Goal: Book appointment/travel/reservation

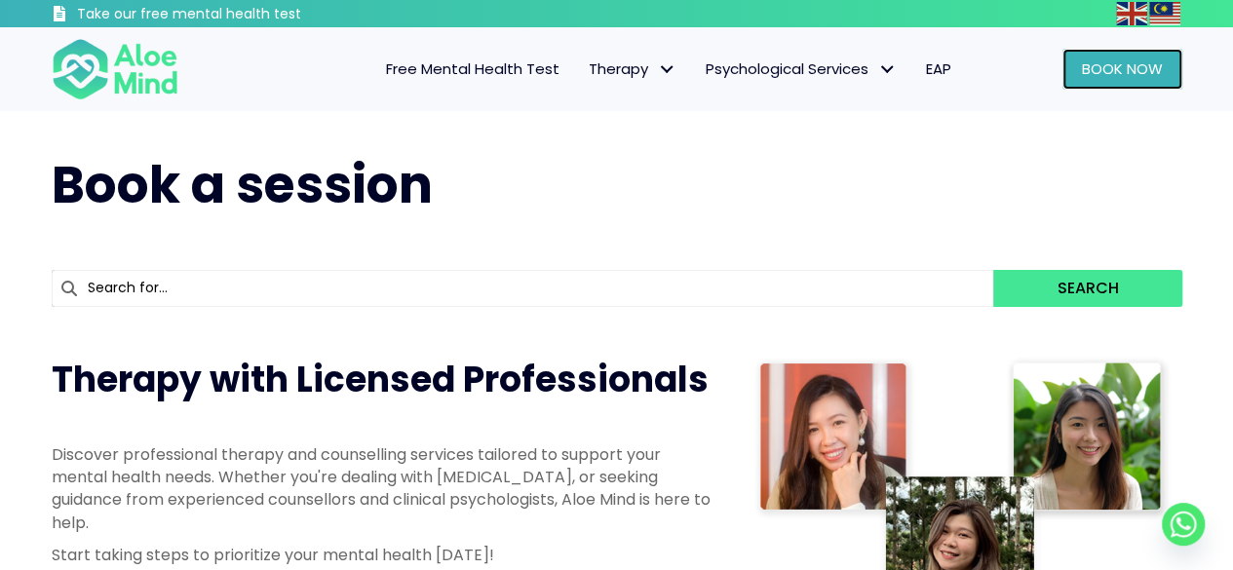
click at [1121, 67] on span "Book Now" at bounding box center [1122, 68] width 81 height 20
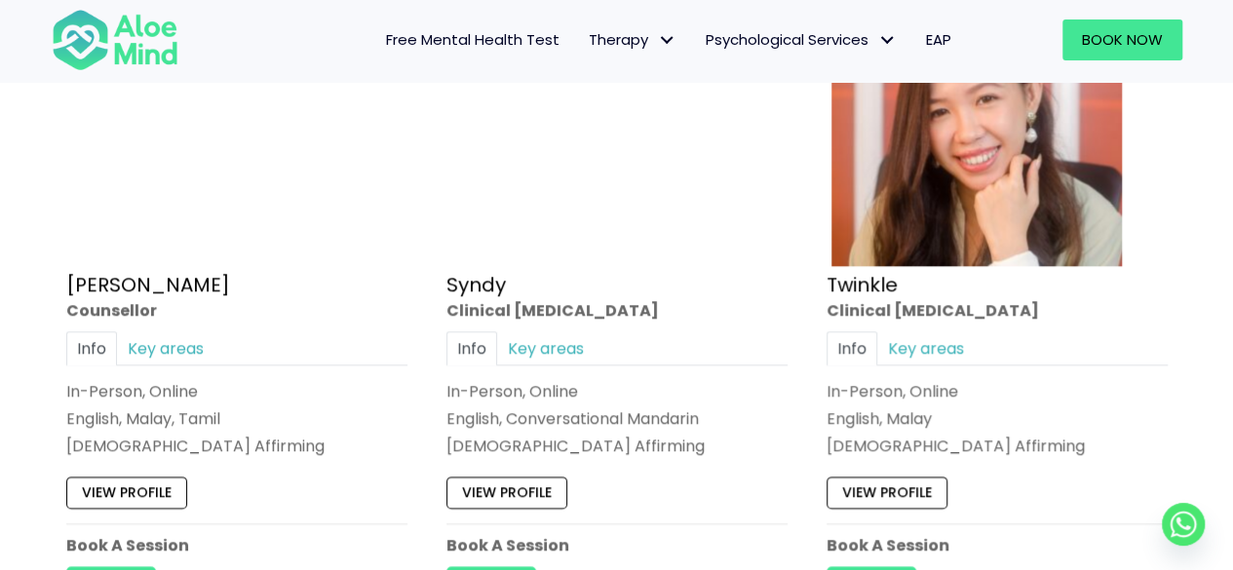
scroll to position [4777, 0]
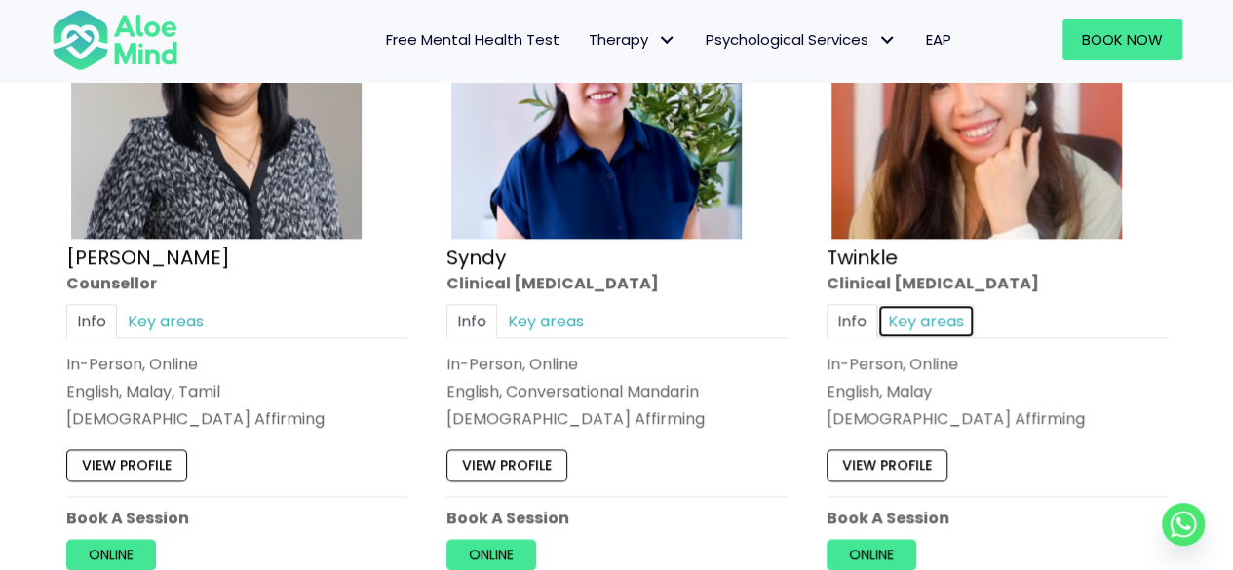
click at [905, 303] on link "Key areas" at bounding box center [925, 320] width 97 height 34
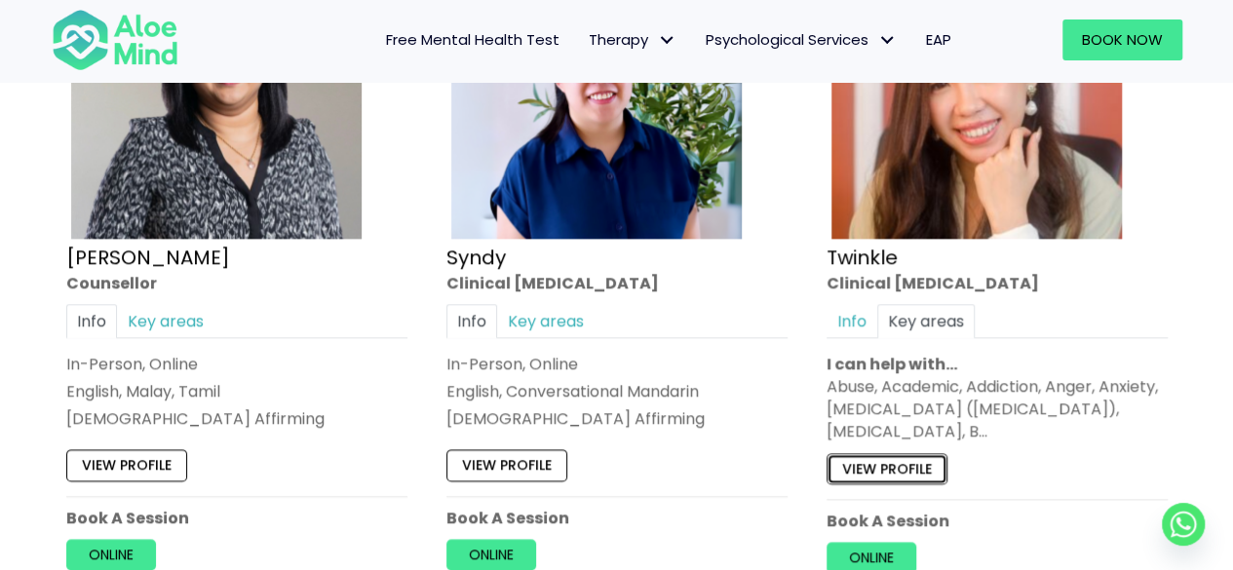
click at [883, 464] on link "View profile" at bounding box center [887, 467] width 121 height 31
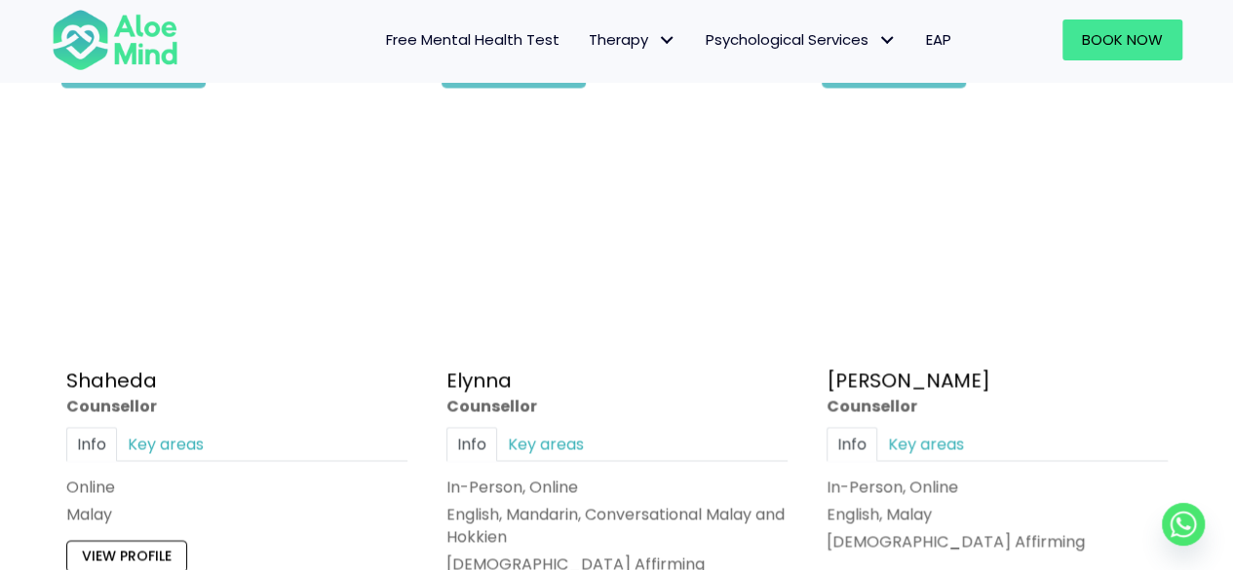
scroll to position [1950, 0]
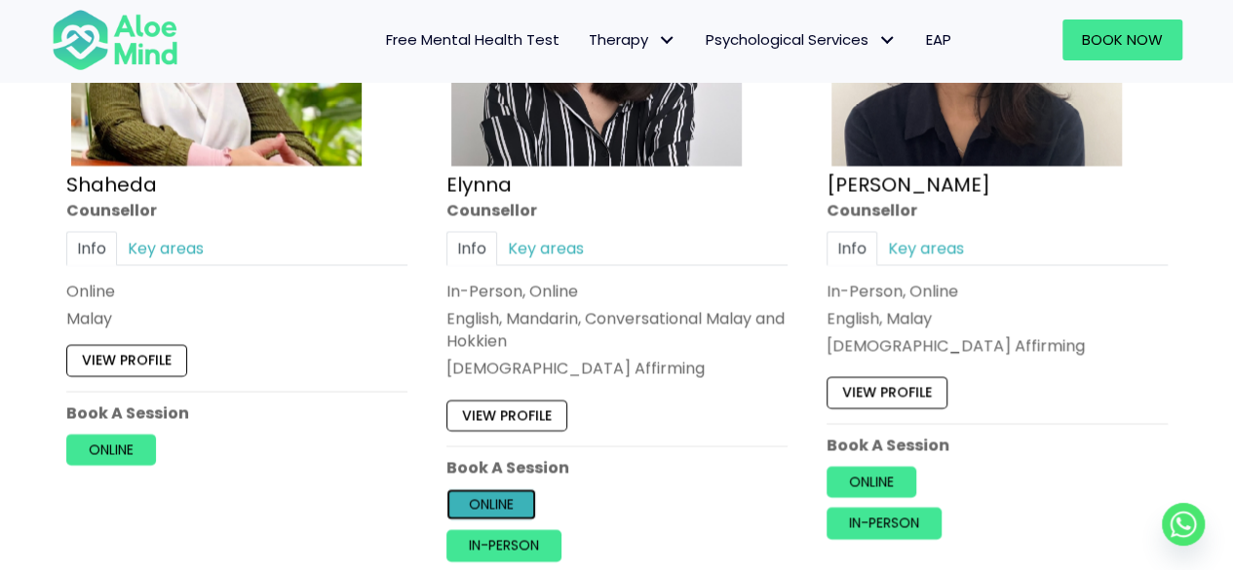
click at [491, 510] on link "Online" at bounding box center [492, 504] width 90 height 31
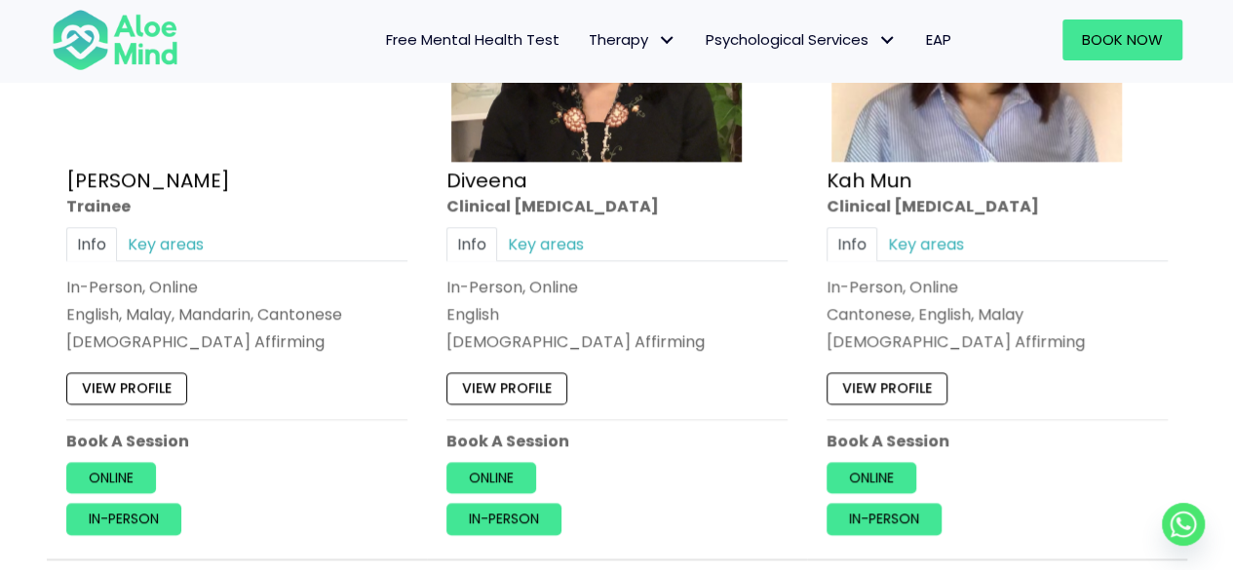
scroll to position [1267, 0]
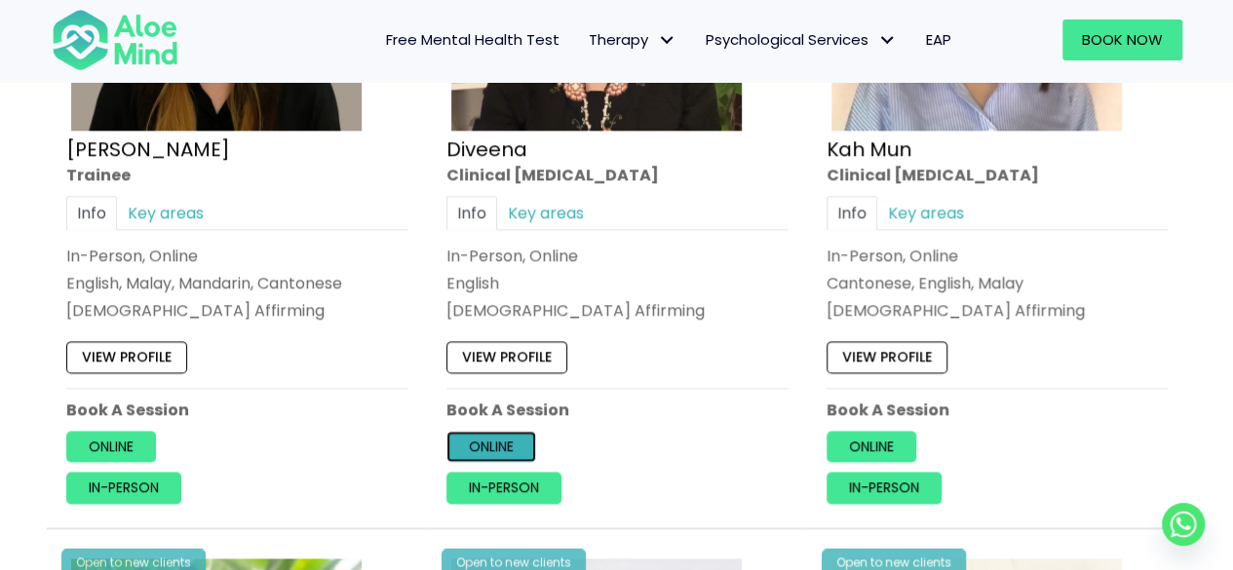
click at [474, 447] on link "Online" at bounding box center [492, 446] width 90 height 31
click at [535, 217] on link "Key areas" at bounding box center [545, 213] width 97 height 34
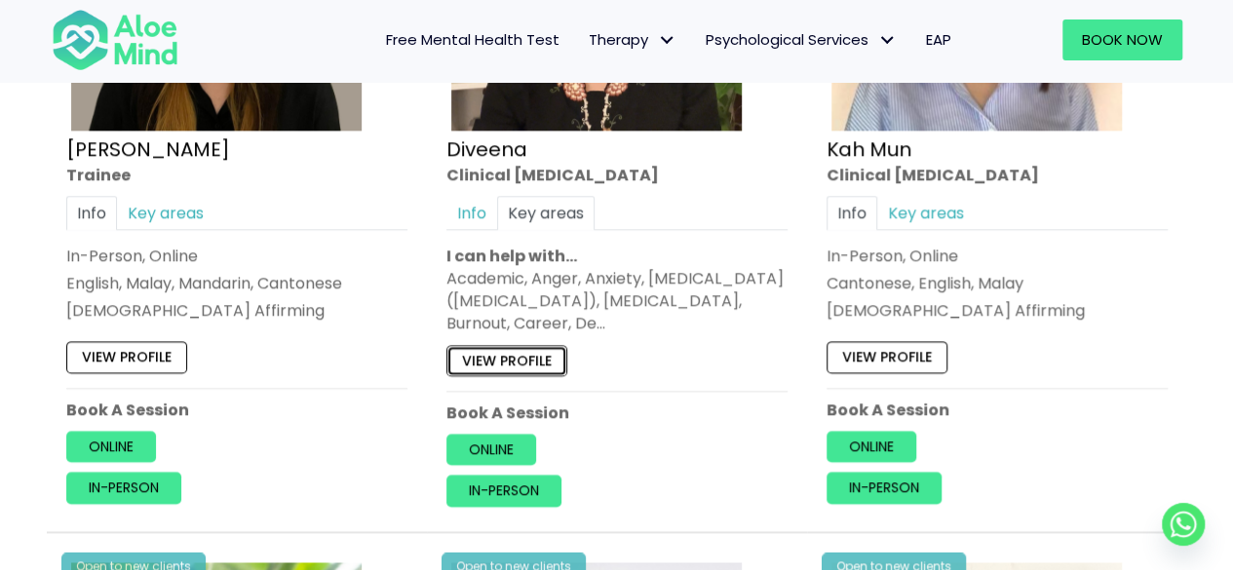
click at [476, 362] on link "View profile" at bounding box center [507, 359] width 121 height 31
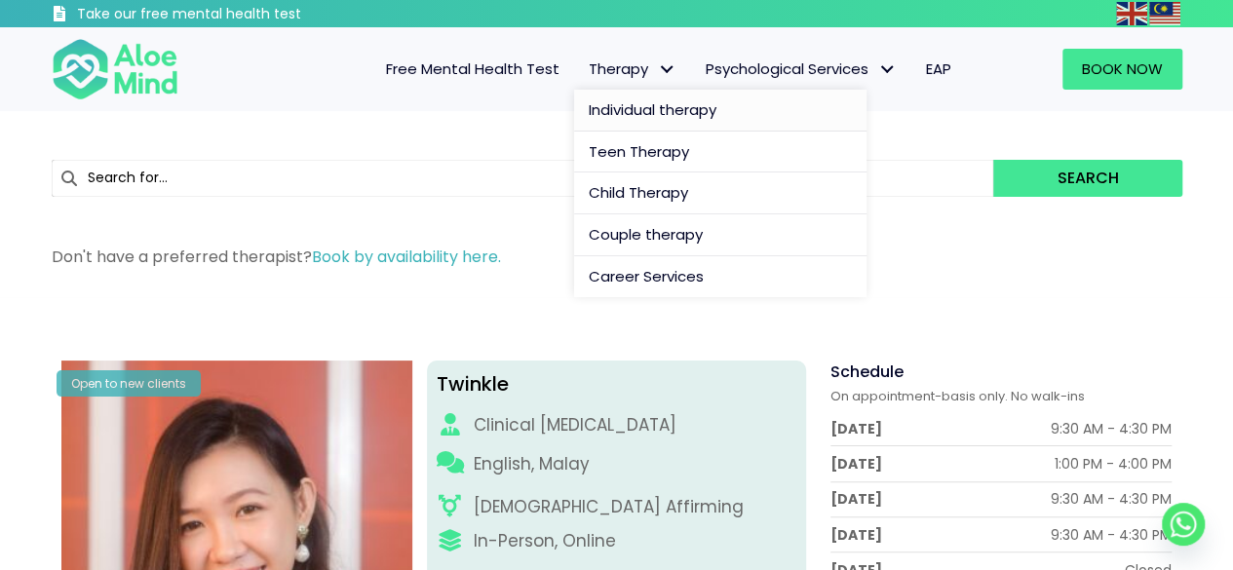
click at [624, 116] on span "Individual therapy" at bounding box center [653, 109] width 128 height 20
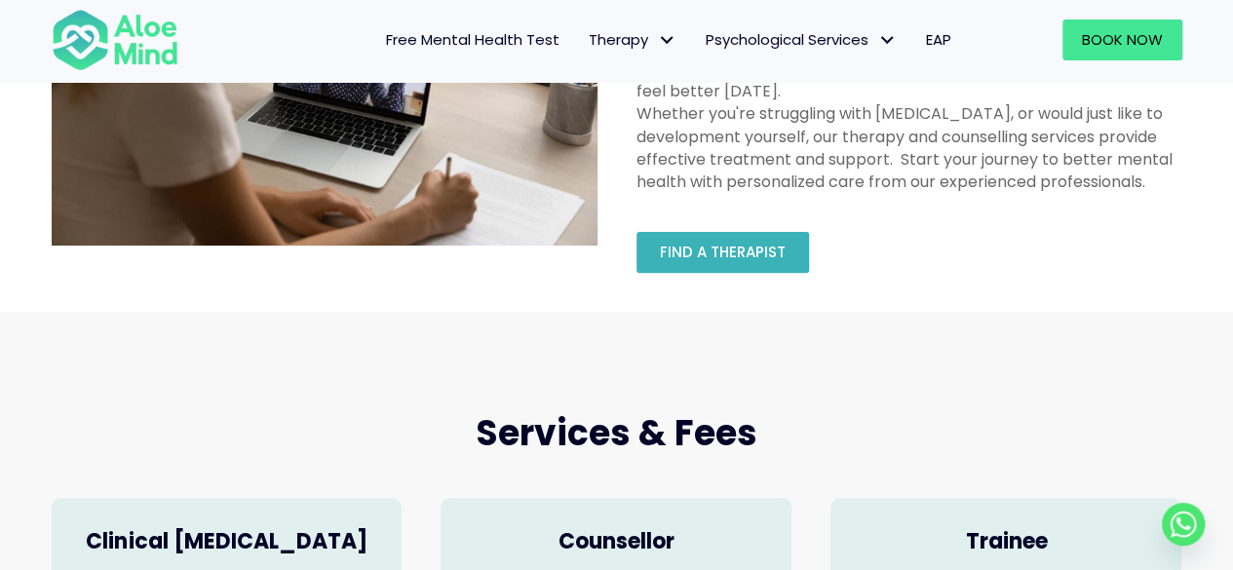
scroll to position [195, 0]
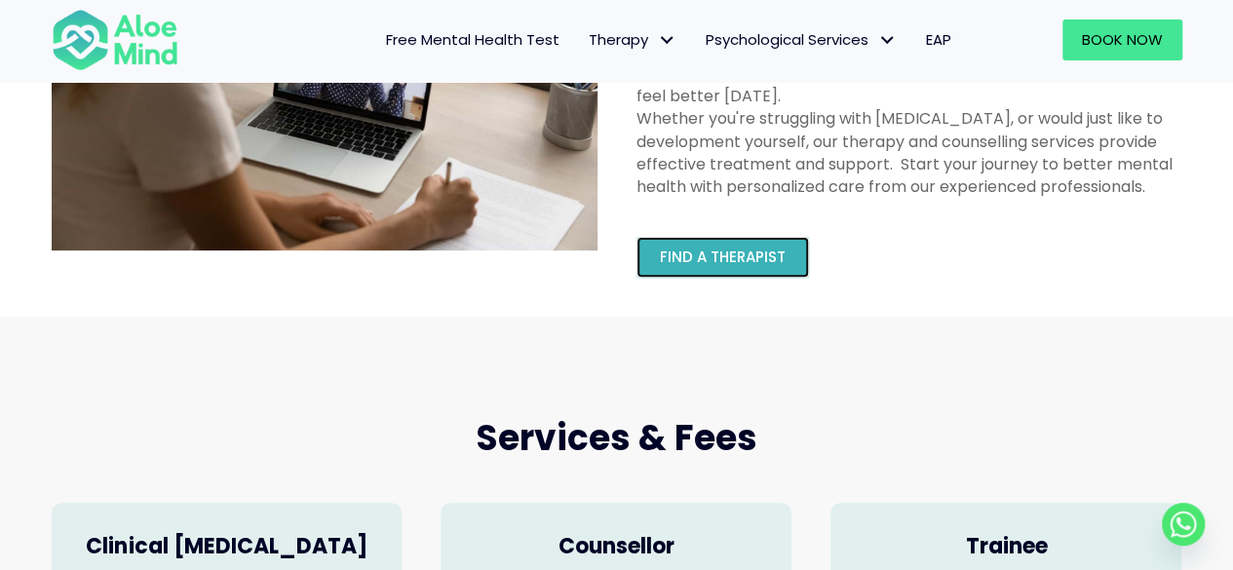
click at [686, 256] on span "Find a therapist" at bounding box center [723, 257] width 126 height 20
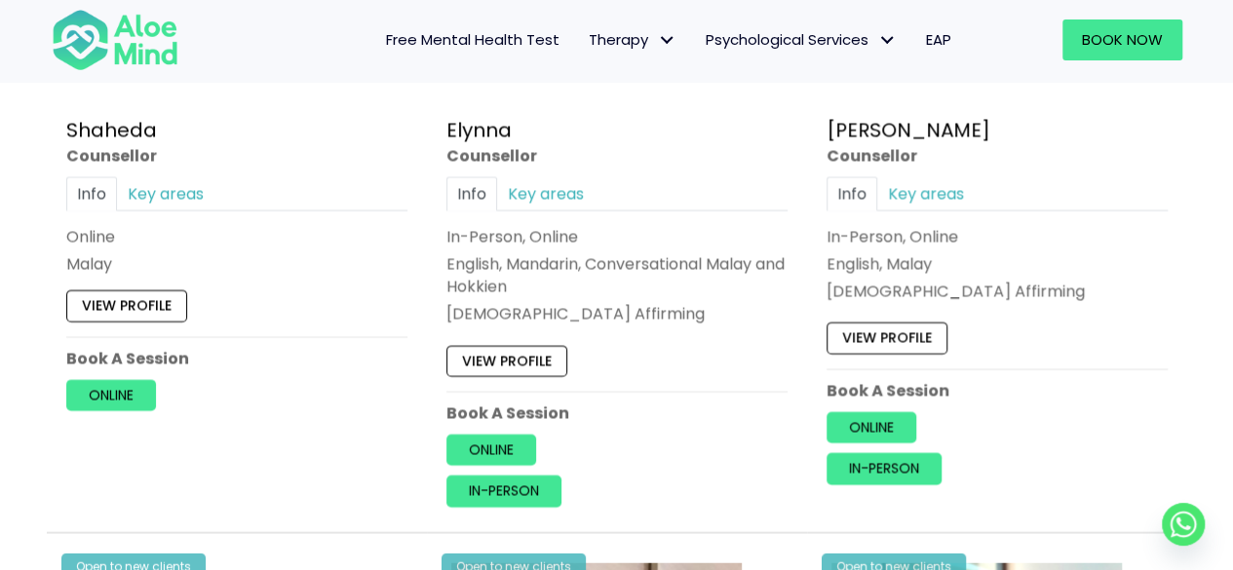
scroll to position [2047, 0]
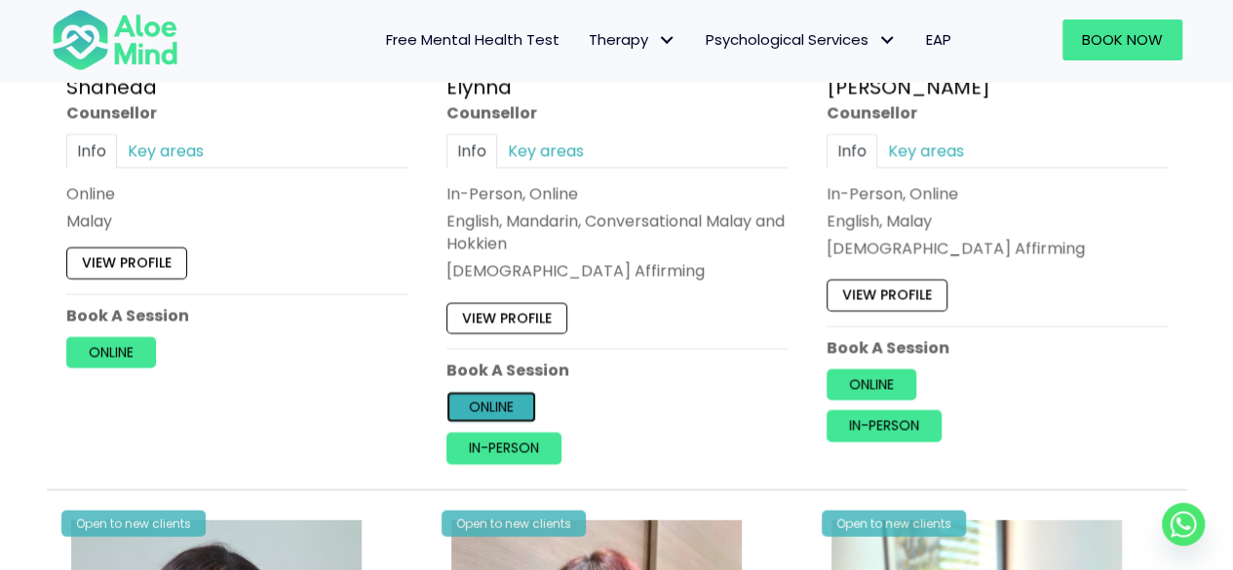
click at [499, 408] on link "Online" at bounding box center [492, 407] width 90 height 31
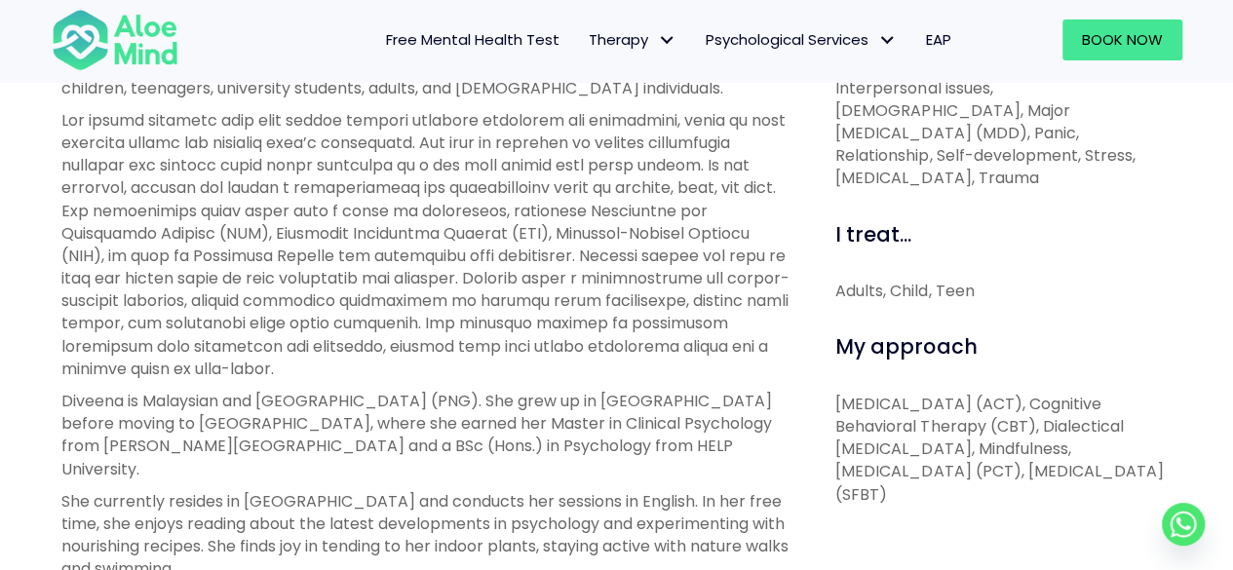
scroll to position [877, 0]
